Goal: Find specific page/section: Find specific page/section

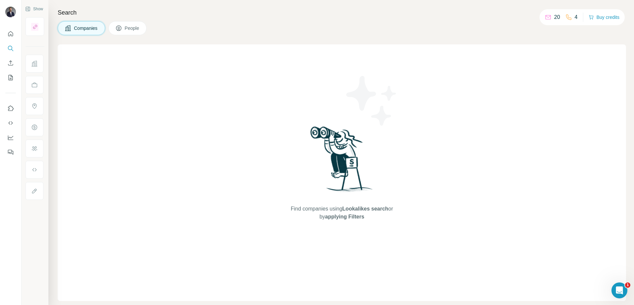
click at [323, 31] on div "Companies People" at bounding box center [342, 28] width 569 height 14
drag, startPoint x: 217, startPoint y: 15, endPoint x: 220, endPoint y: 15, distance: 3.3
click at [220, 15] on h4 "Search" at bounding box center [342, 12] width 569 height 9
click at [225, 21] on div "Search Companies People Find companies using Lookalikes search or by applying F…" at bounding box center [341, 152] width 586 height 305
drag, startPoint x: 241, startPoint y: 23, endPoint x: 237, endPoint y: 24, distance: 3.8
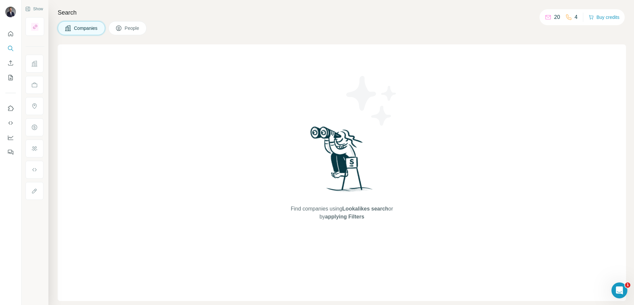
click at [239, 24] on div "Companies People" at bounding box center [342, 28] width 569 height 14
click at [210, 27] on div "Companies People" at bounding box center [342, 28] width 569 height 14
click at [144, 79] on div "Find companies using Lookalikes search or by applying Filters" at bounding box center [342, 172] width 569 height 257
click at [8, 47] on icon "Search" at bounding box center [10, 48] width 7 height 7
click at [570, 17] on div "4" at bounding box center [572, 17] width 12 height 8
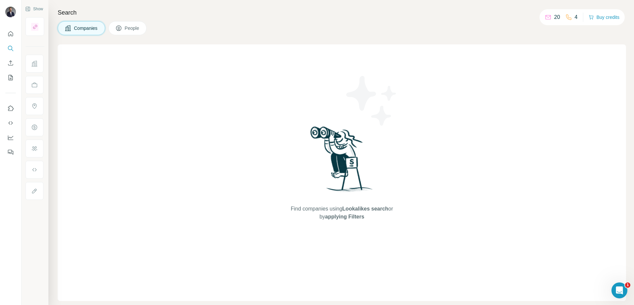
click at [566, 15] on icon at bounding box center [569, 17] width 7 height 7
click at [117, 30] on icon at bounding box center [118, 28] width 7 height 7
